Goal: Task Accomplishment & Management: Manage account settings

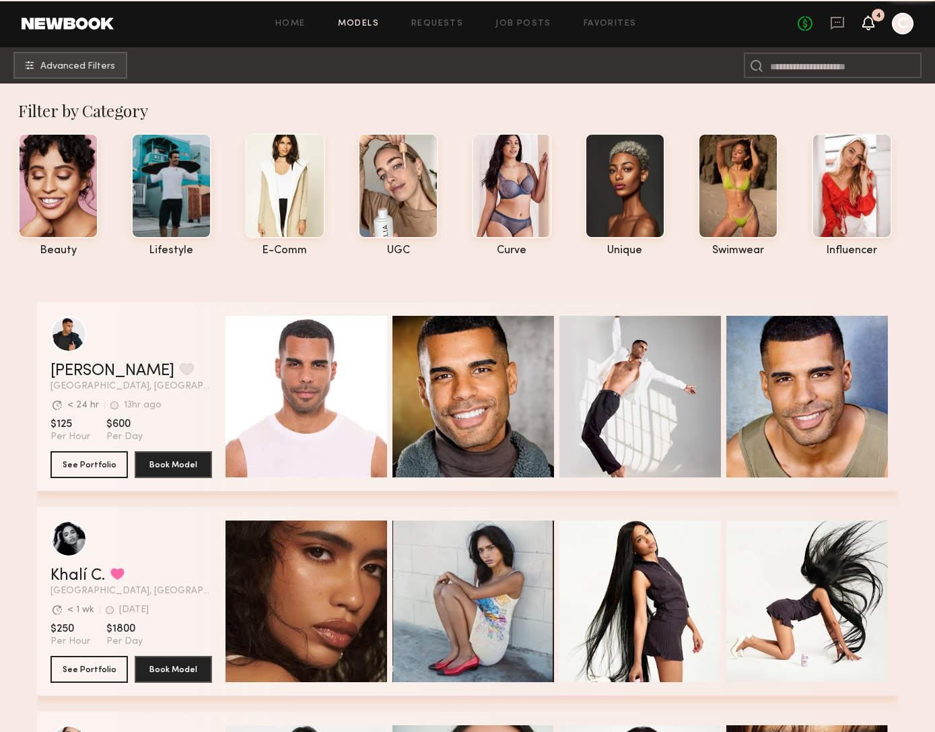
click at [869, 21] on icon at bounding box center [868, 22] width 11 height 9
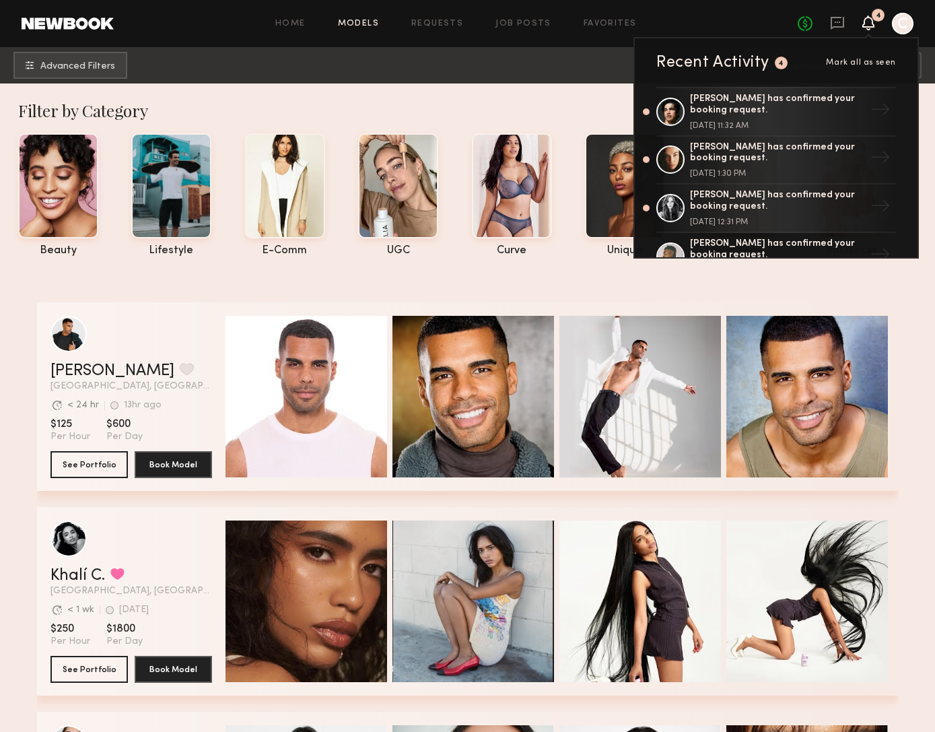
click at [869, 21] on icon at bounding box center [868, 22] width 11 height 9
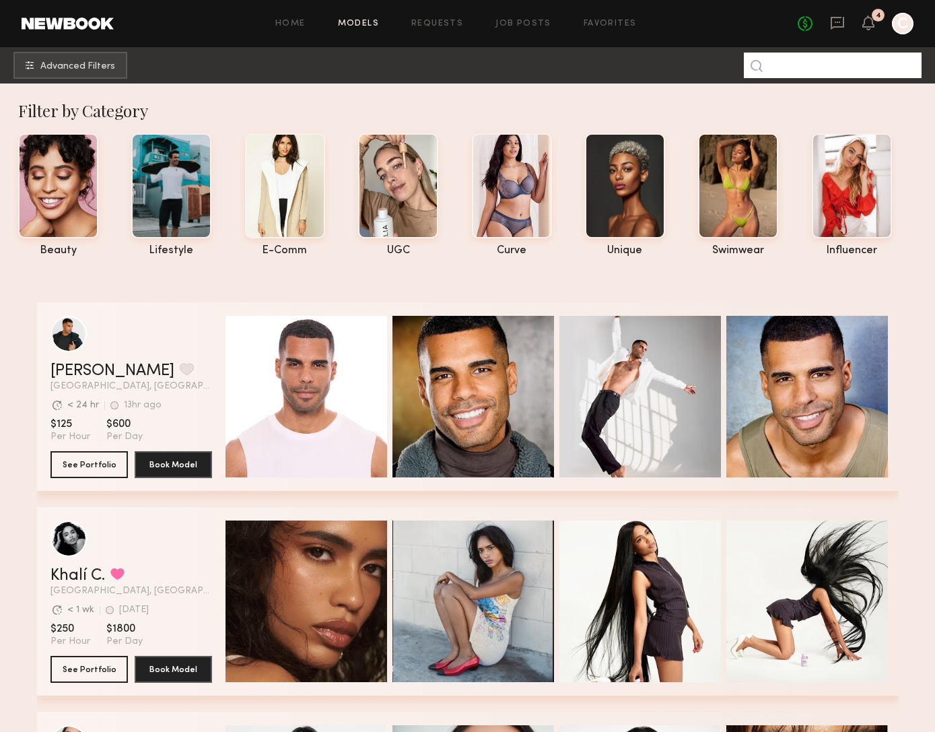
click at [840, 73] on input at bounding box center [833, 66] width 178 height 26
click at [844, 18] on div "No fees up to $5,000 4 C" at bounding box center [856, 24] width 116 height 22
click at [869, 24] on icon at bounding box center [868, 22] width 11 height 9
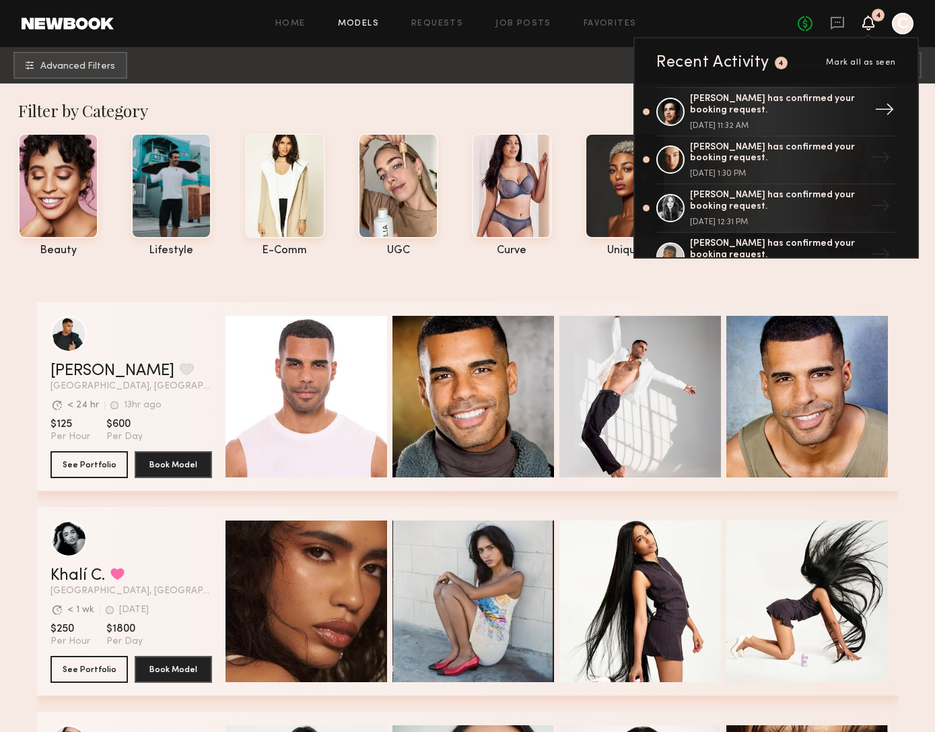
click at [851, 108] on div "[PERSON_NAME] has confirmed your booking request." at bounding box center [777, 105] width 175 height 23
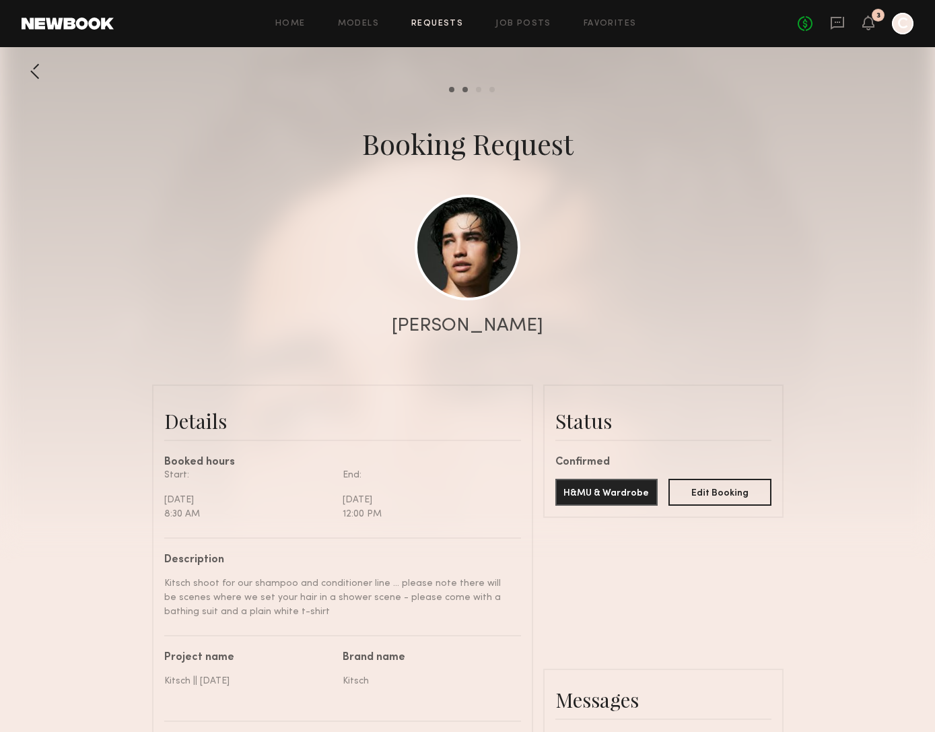
scroll to position [1384, 0]
click at [908, 22] on div at bounding box center [903, 24] width 22 height 22
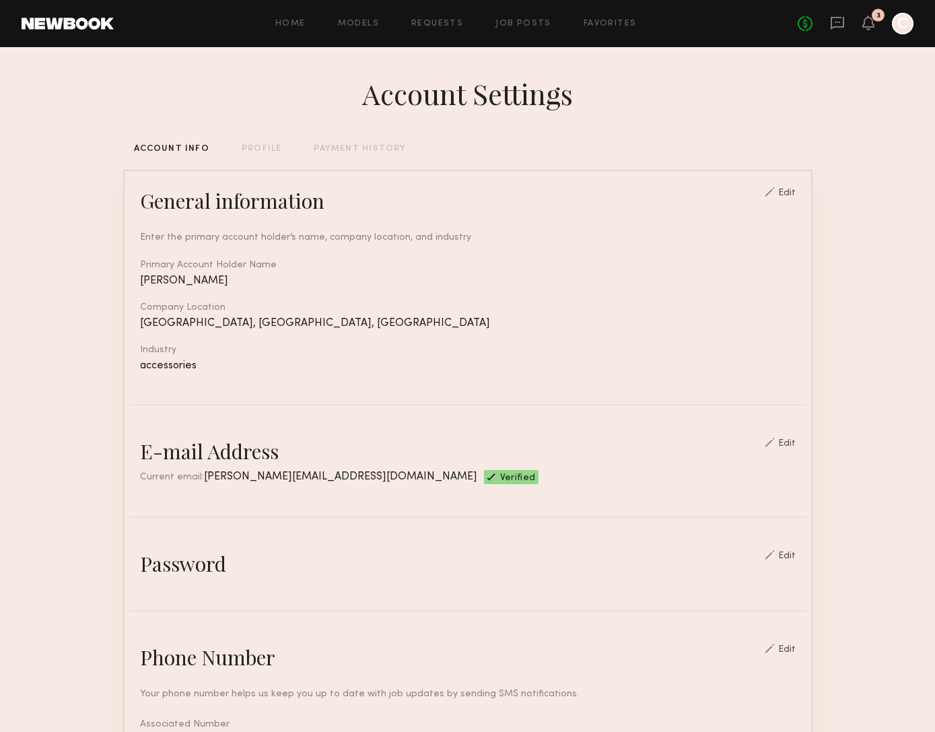
click at [374, 143] on div "Account Settings ACCOUNT INFO PROFILE PAYMENT HISTORY General information Edit …" at bounding box center [468, 654] width 690 height 1214
click at [375, 147] on div "PAYMENT HISTORY" at bounding box center [360, 149] width 92 height 9
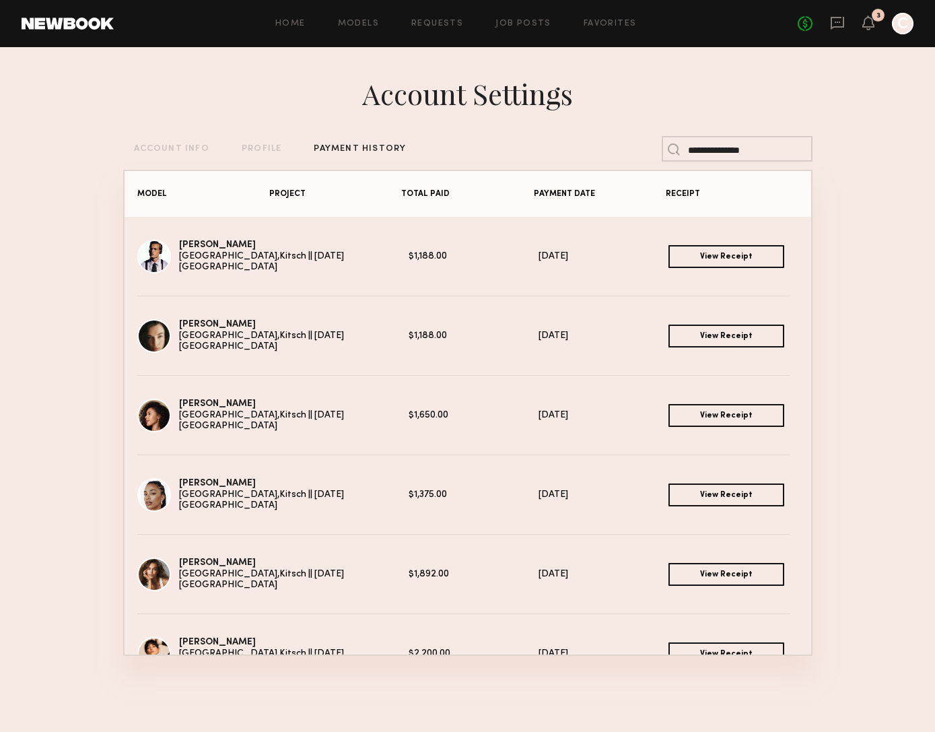
click at [694, 154] on input at bounding box center [737, 149] width 151 height 26
type input "***"
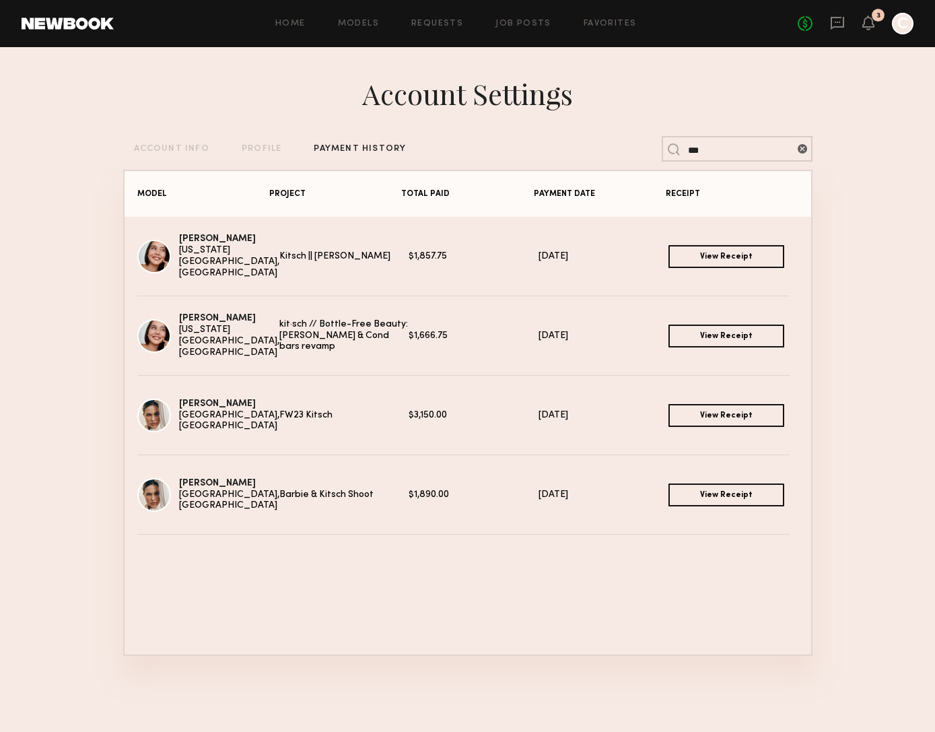
click at [570, 414] on div "[DATE]" at bounding box center [604, 415] width 130 height 11
click at [687, 411] on link "View Receipt" at bounding box center [727, 415] width 116 height 23
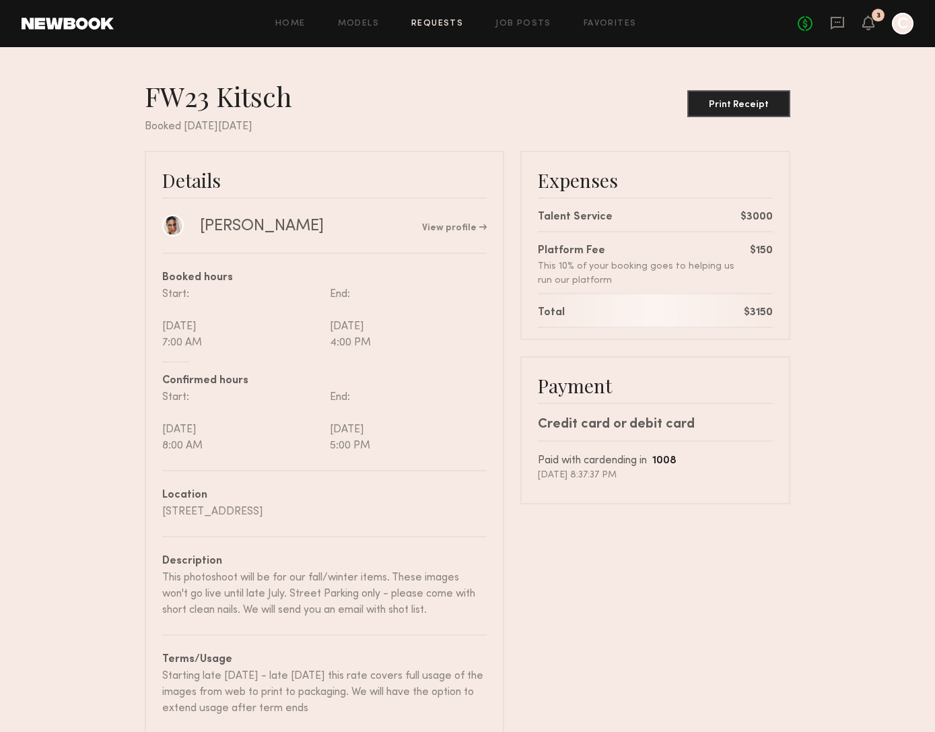
scroll to position [45, 0]
